Goal: Task Accomplishment & Management: Use online tool/utility

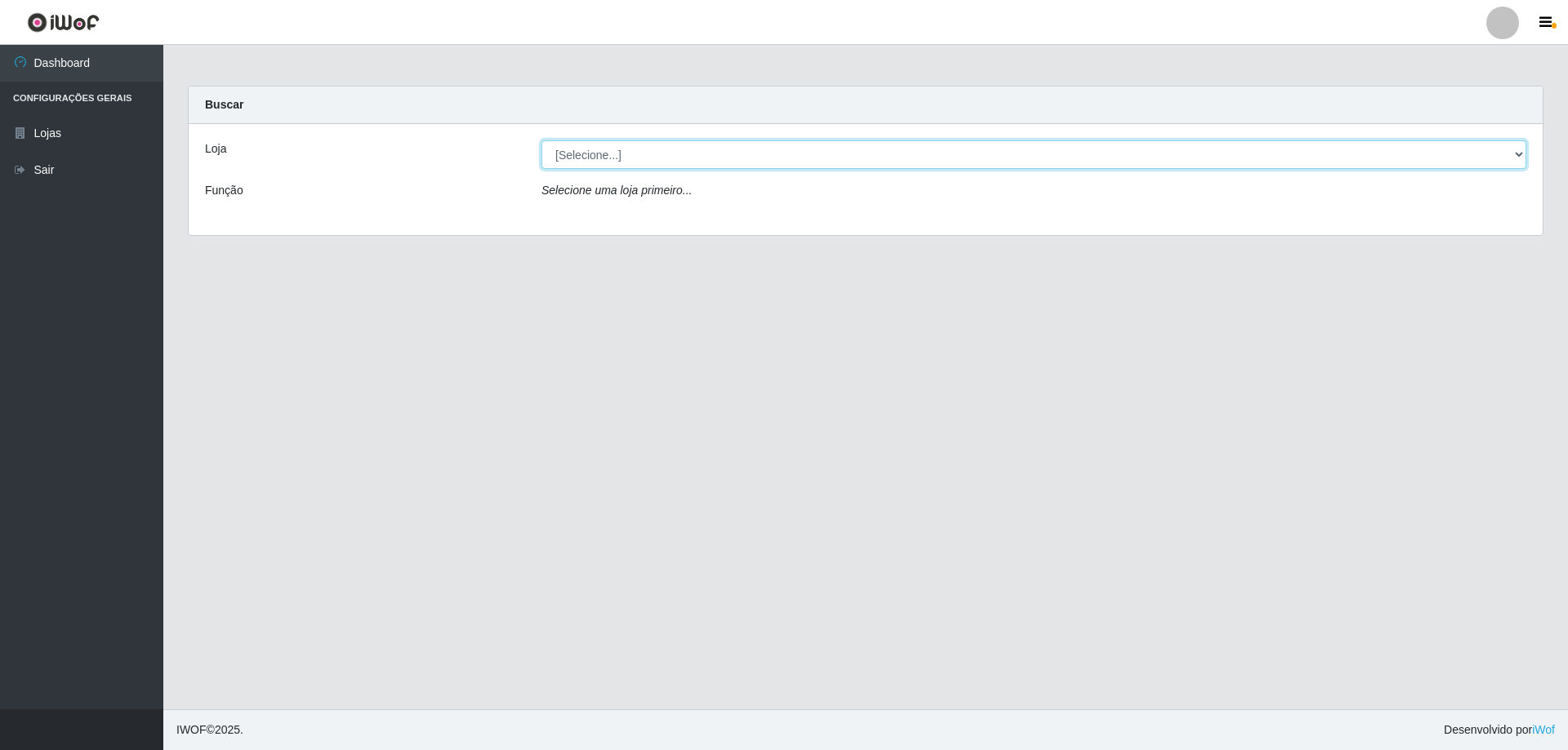
click at [702, 162] on select "[Selecione...] SuperShow Bis - Avenida 6 SuperShow [GEOGRAPHIC_DATA]" at bounding box center [1033, 155] width 985 height 29
select select "60"
click at [541, 140] on select "[Selecione...] SuperShow Bis - Avenida 6 SuperShow [GEOGRAPHIC_DATA]" at bounding box center [1033, 155] width 985 height 29
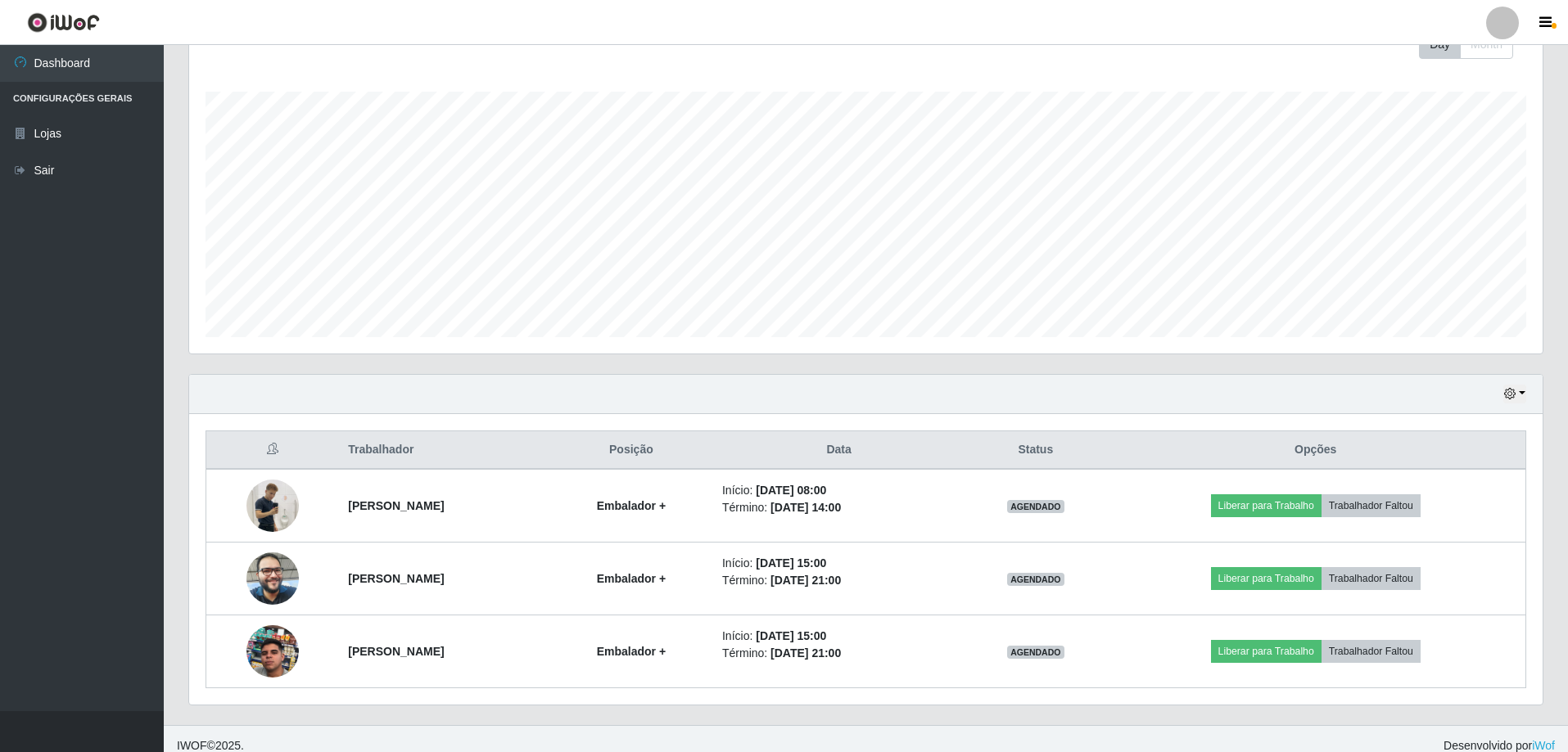
scroll to position [262, 0]
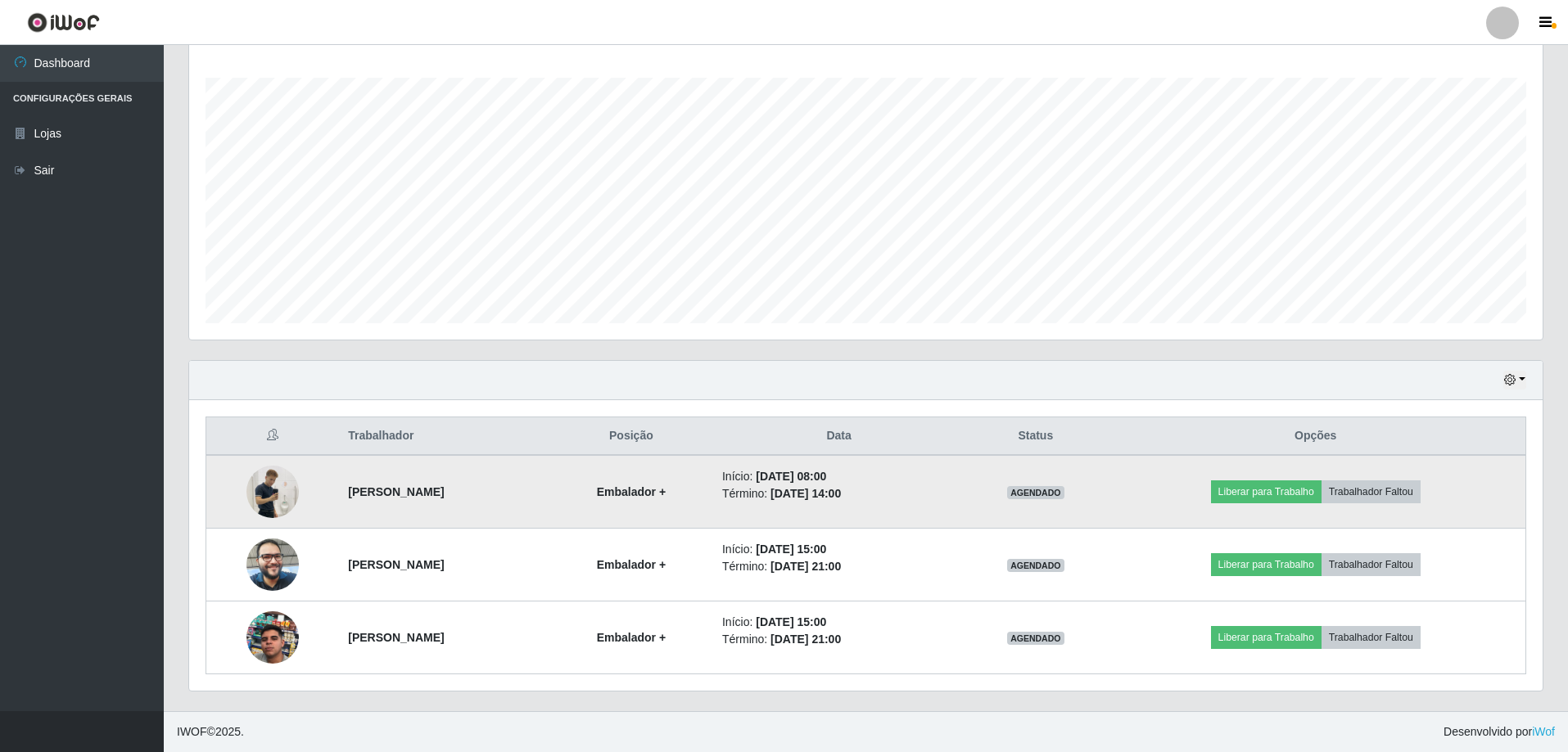
click at [274, 498] on img at bounding box center [273, 492] width 53 height 93
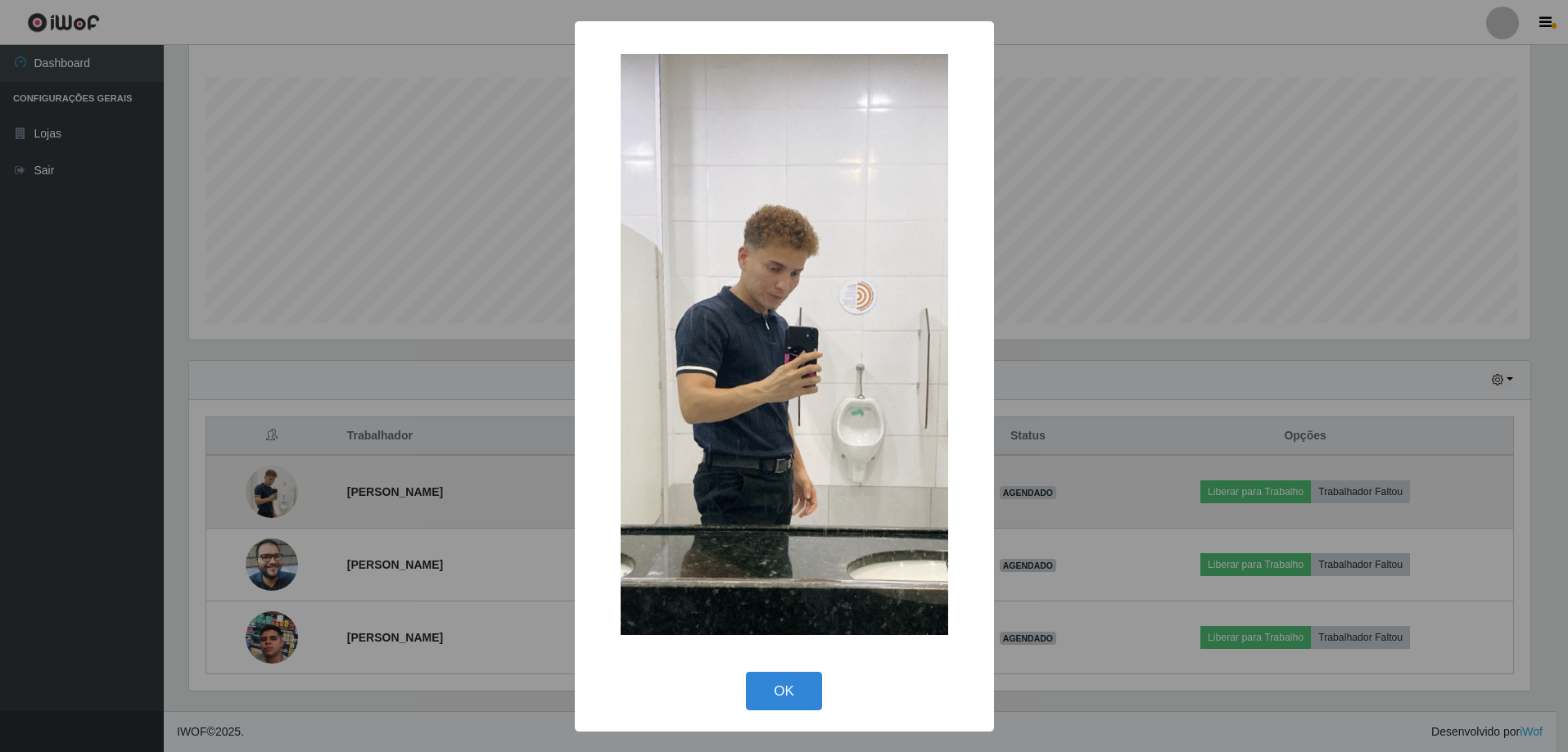
scroll to position [340, 1345]
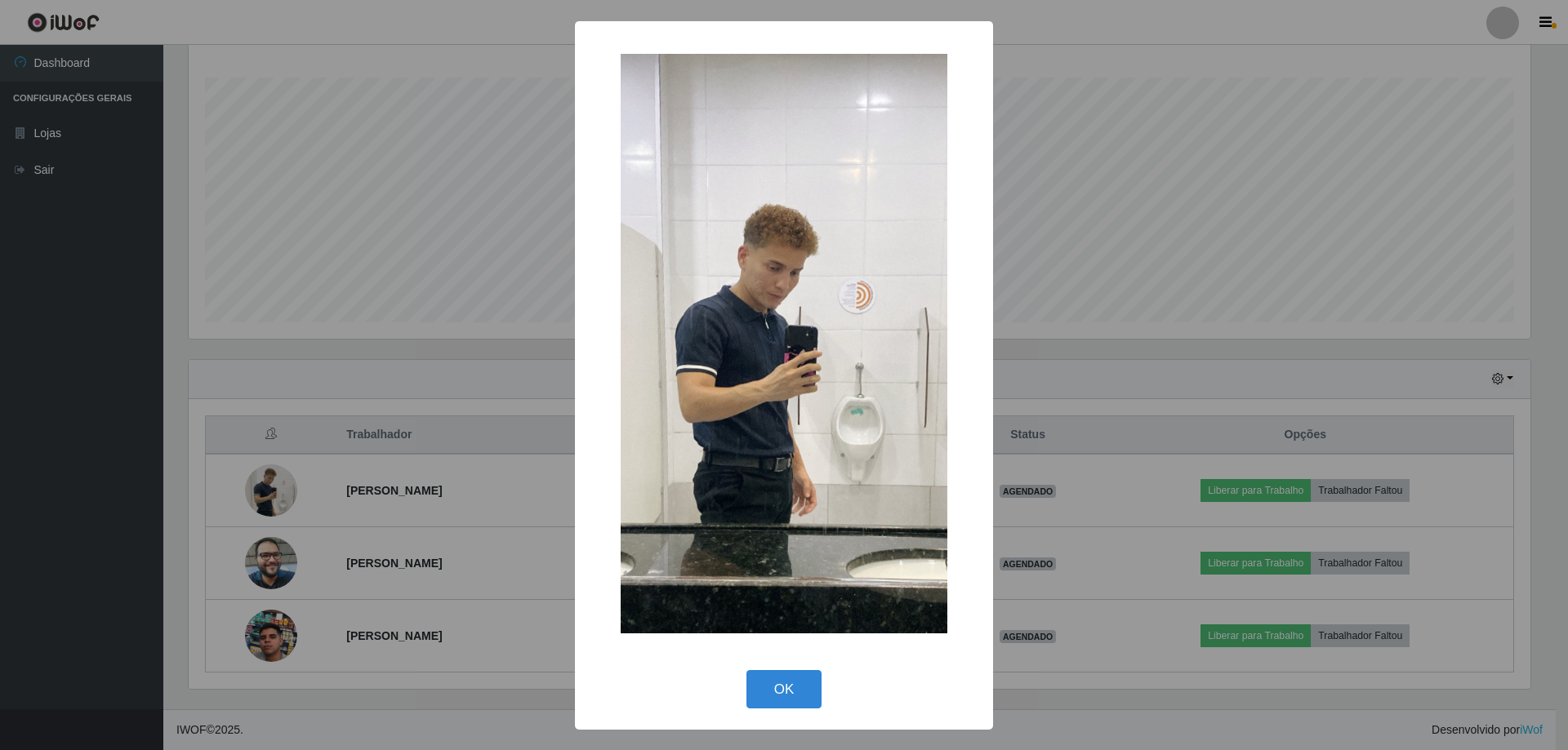
click at [821, 703] on div "OK Cancel" at bounding box center [784, 689] width 386 height 47
click at [773, 684] on button "OK" at bounding box center [785, 689] width 76 height 38
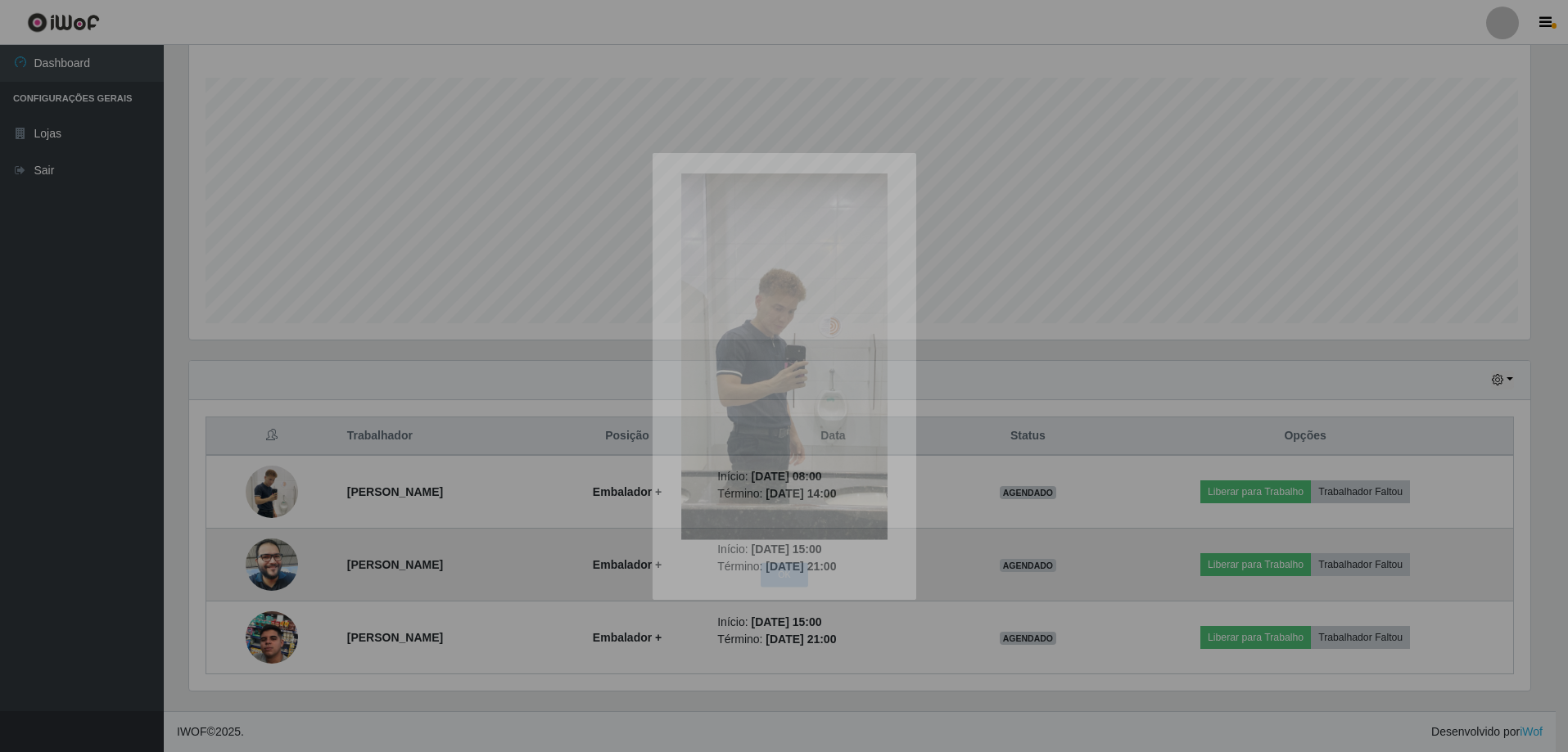
scroll to position [340, 1353]
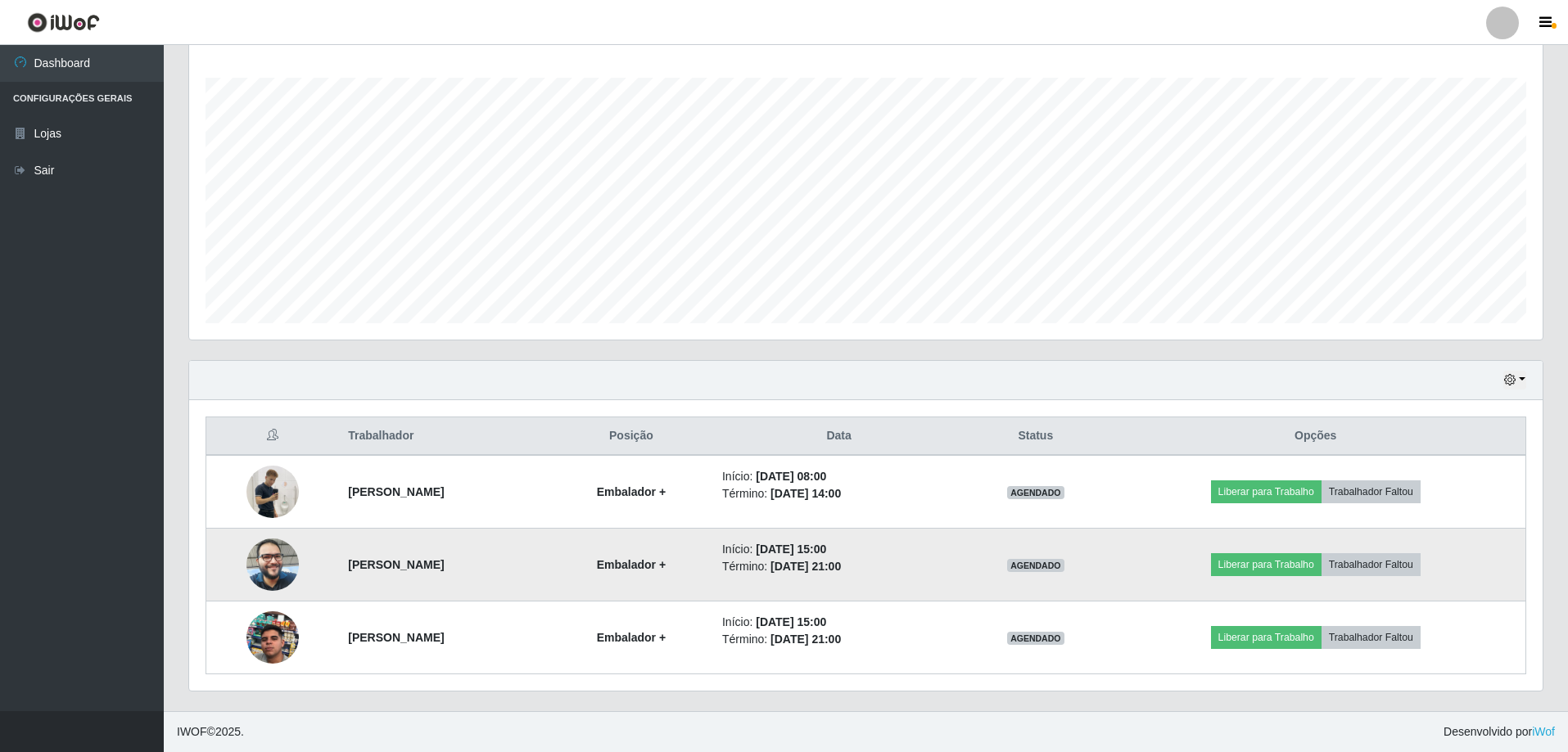
click at [276, 568] on img at bounding box center [273, 565] width 53 height 70
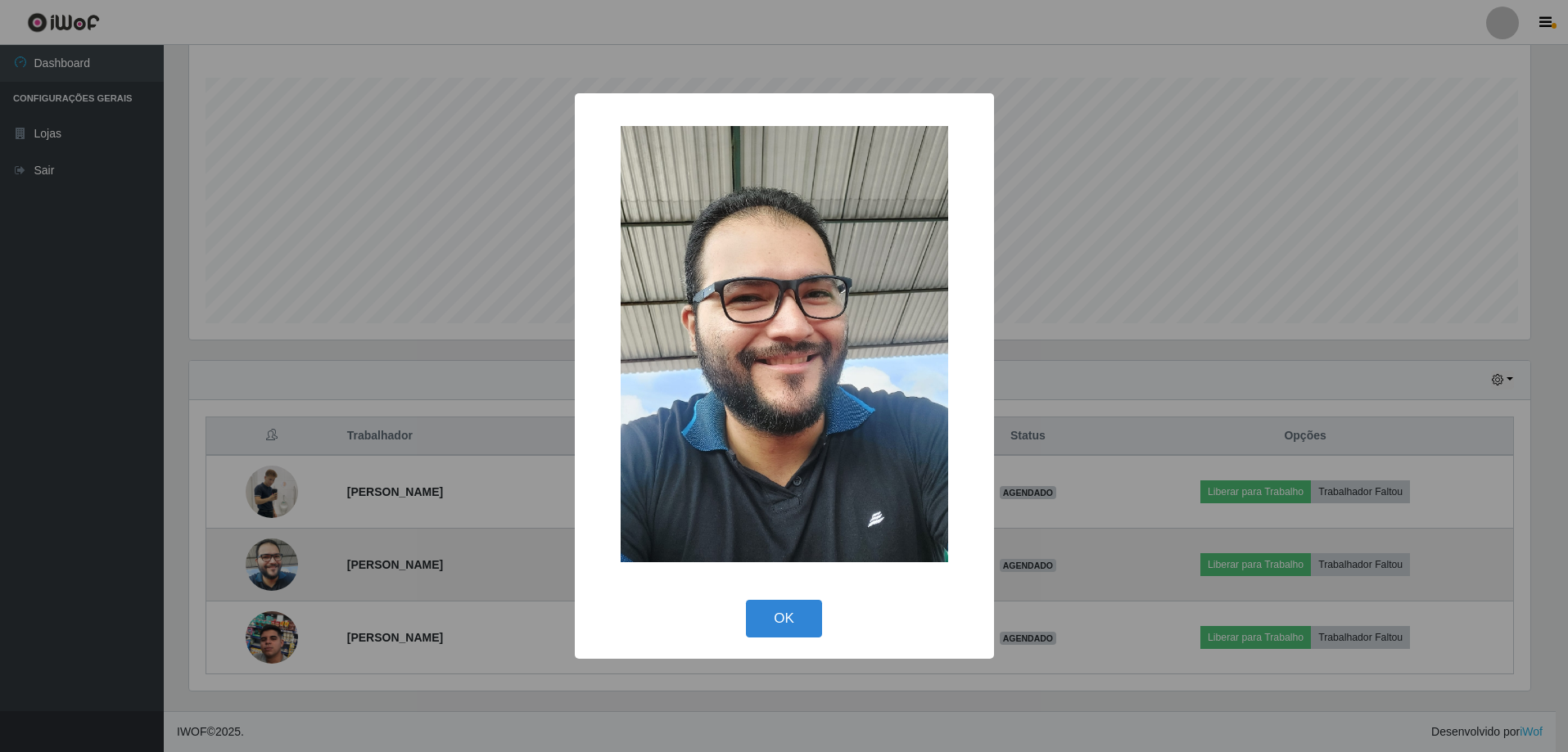
scroll to position [340, 1345]
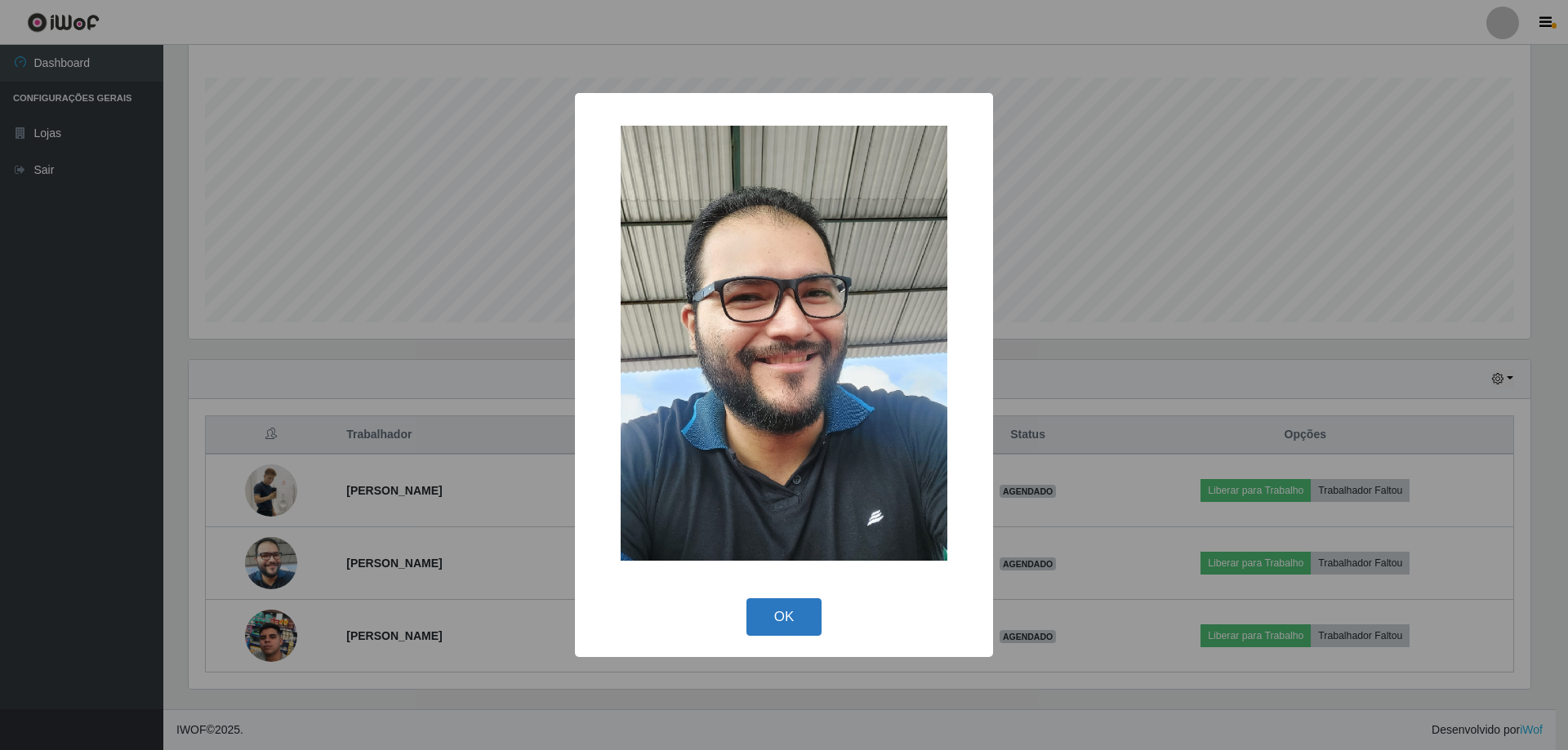
click at [788, 622] on button "OK" at bounding box center [785, 617] width 76 height 38
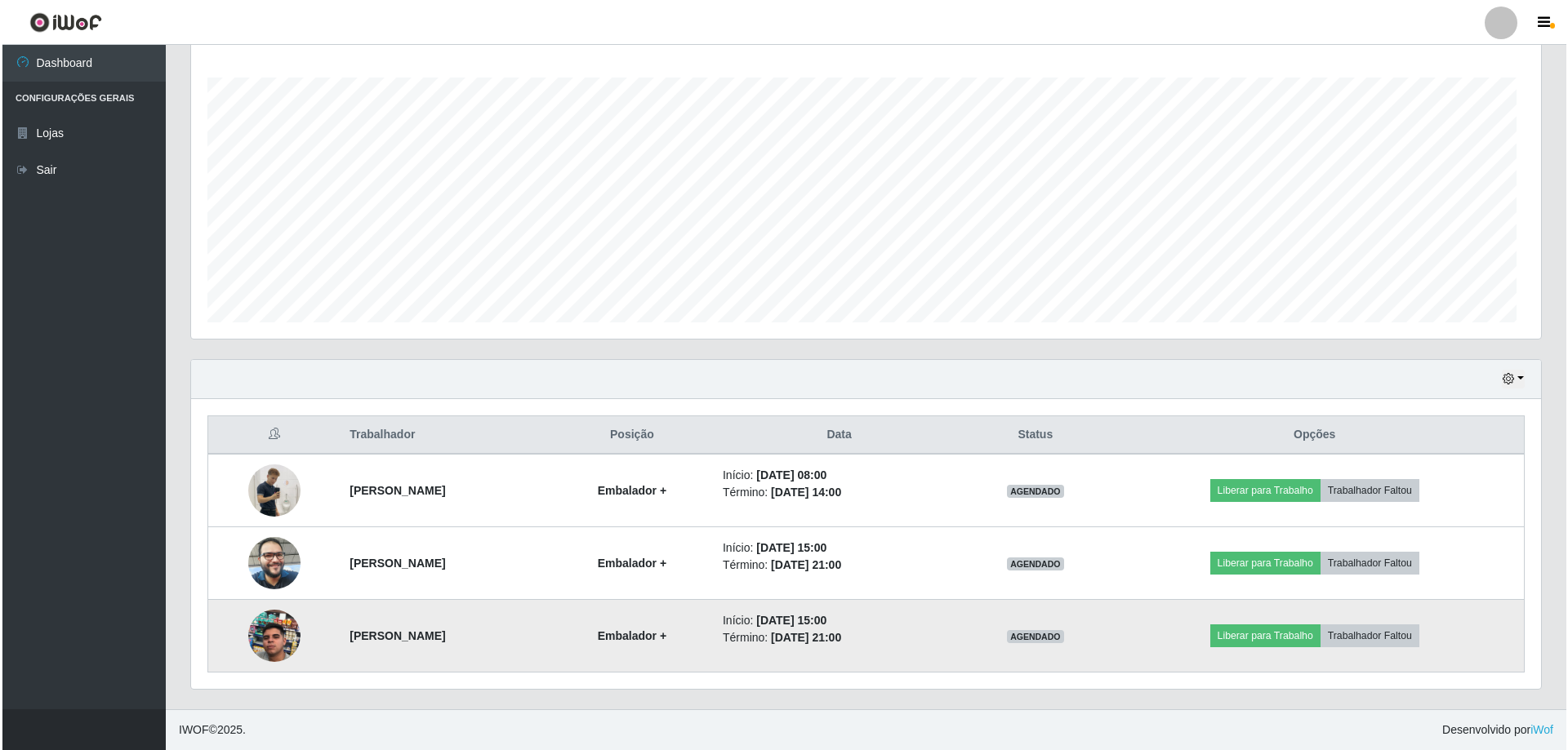
scroll to position [339, 1350]
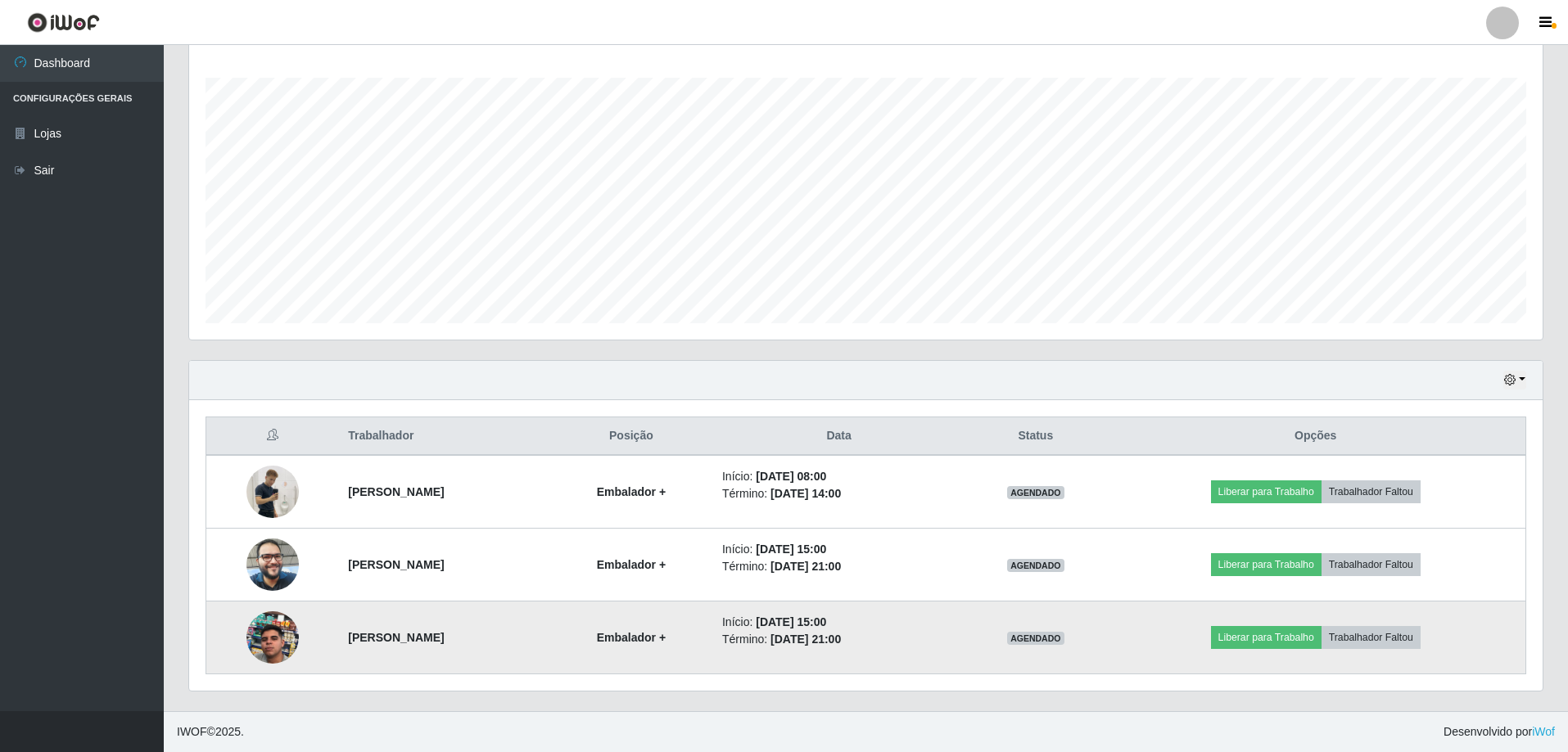
click at [281, 638] on img at bounding box center [273, 638] width 53 height 93
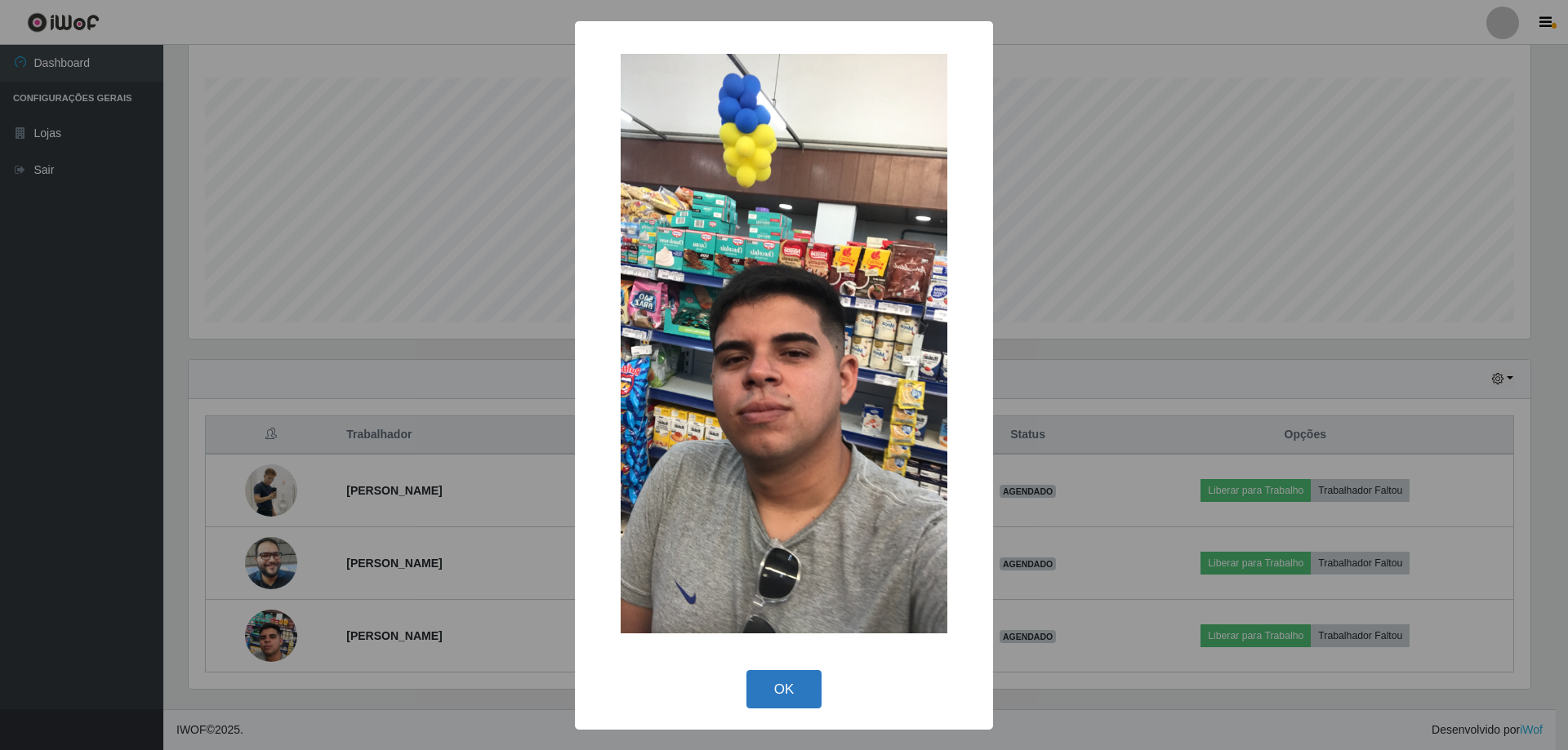
click at [787, 696] on button "OK" at bounding box center [785, 689] width 76 height 38
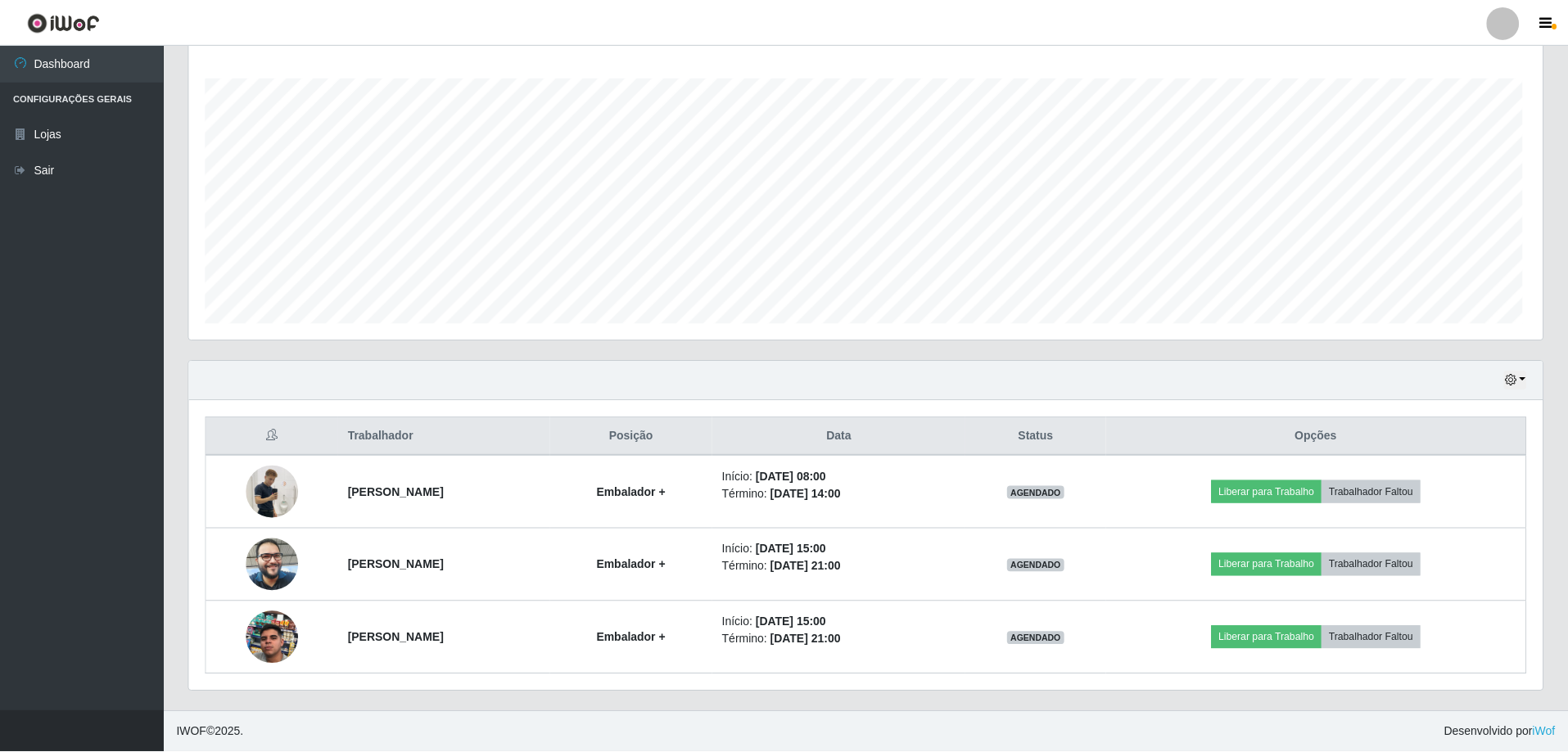
scroll to position [340, 1353]
